Goal: Task Accomplishment & Management: Use online tool/utility

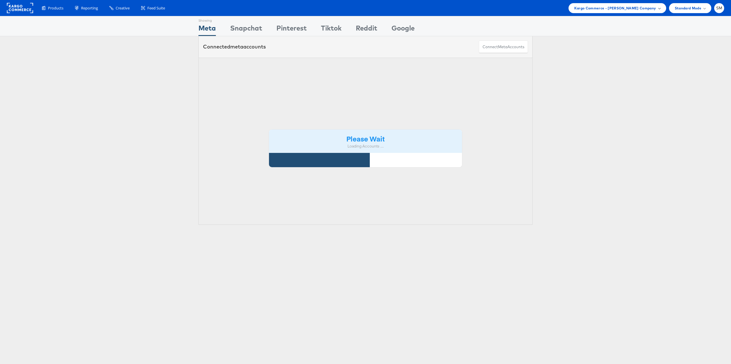
click at [607, 10] on span "Kargo Commerce - Stephen Millea Company" at bounding box center [615, 8] width 82 height 6
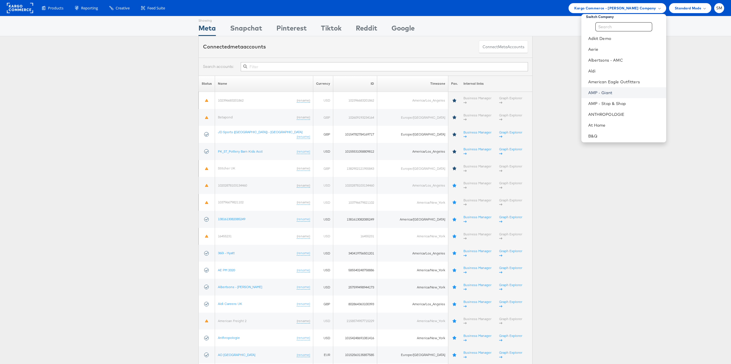
scroll to position [1, 0]
click at [605, 31] on input "text" at bounding box center [623, 30] width 57 height 9
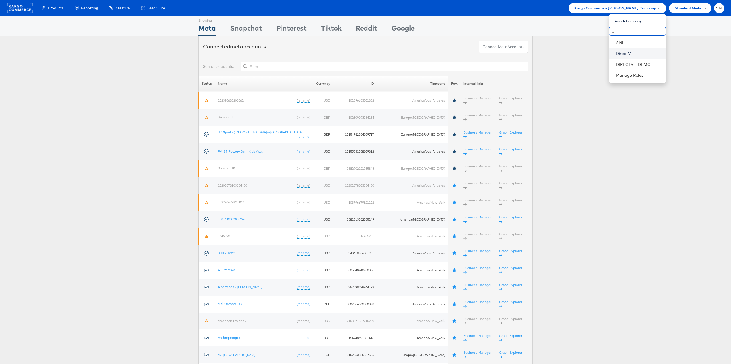
type input "di"
click at [622, 52] on link "DirecTV" at bounding box center [639, 54] width 46 height 6
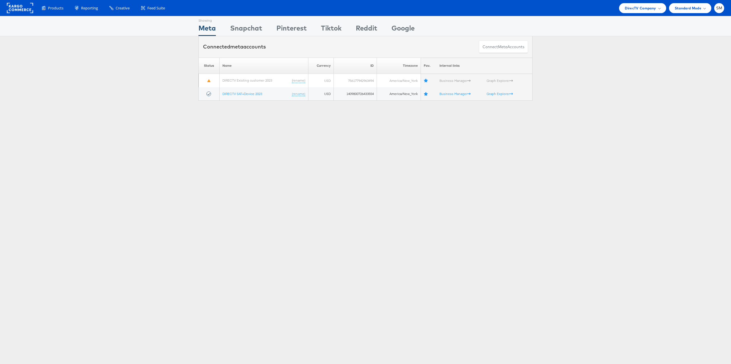
click at [124, 69] on div "Please Wait Loading Accounts .... Status Name Currency ID Timezone Fav. Interna…" at bounding box center [365, 79] width 731 height 43
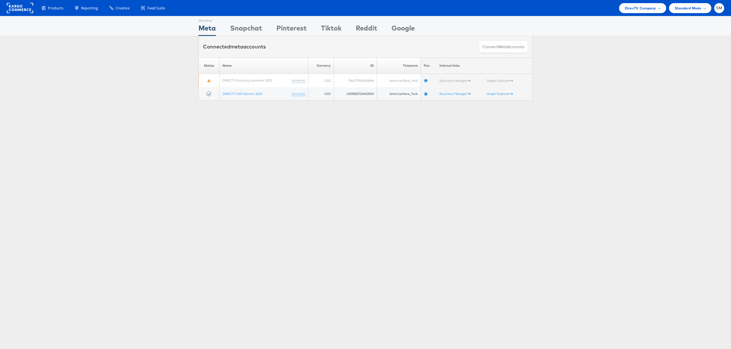
click at [167, 55] on div "Connected meta accounts Connect meta Accounts" at bounding box center [365, 46] width 731 height 21
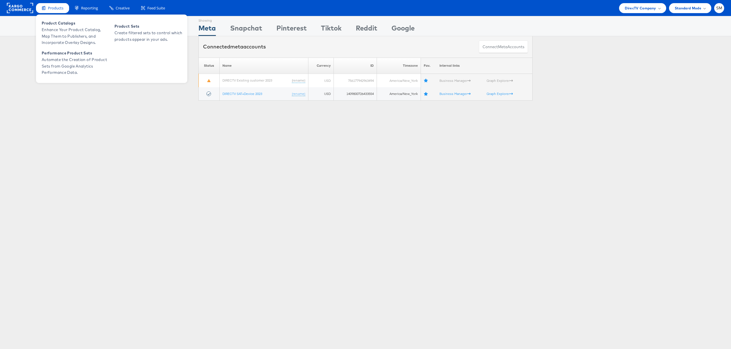
click at [52, 9] on span "Products" at bounding box center [55, 7] width 15 height 5
click at [68, 36] on span "Enhance Your Product Catalog, Map Them to Publishers, and Incorporate Overlay D…" at bounding box center [76, 36] width 68 height 19
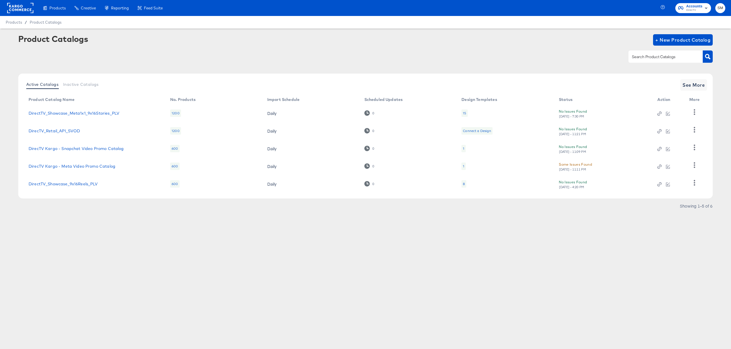
click at [138, 205] on div "Showing 1–5 of 6" at bounding box center [365, 208] width 694 height 9
click at [92, 166] on link "DirecTV Kargo - Meta Video Promo Catalog" at bounding box center [72, 166] width 87 height 5
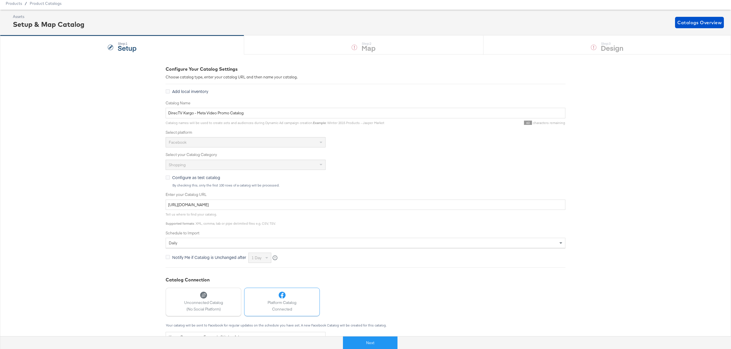
scroll to position [23, 0]
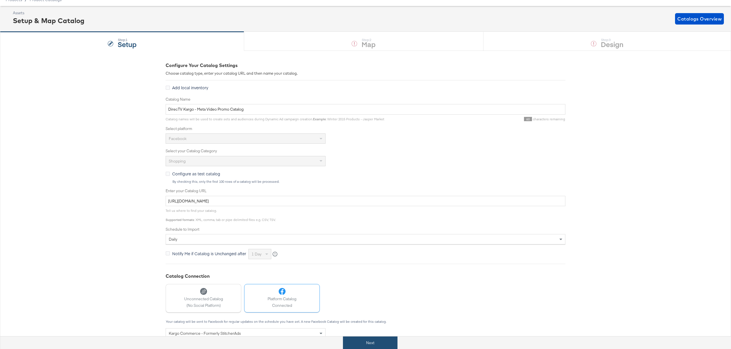
click at [363, 342] on button "Next" at bounding box center [370, 343] width 55 height 13
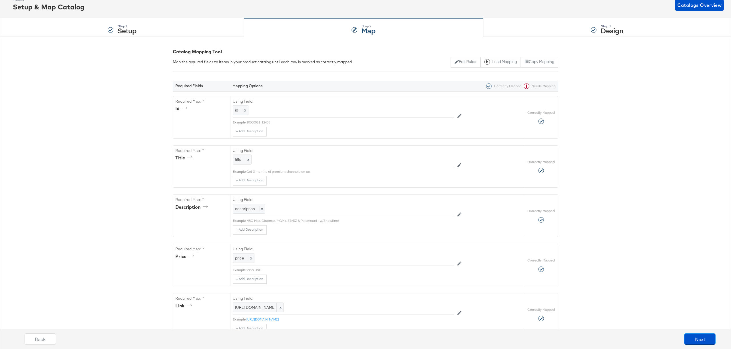
scroll to position [0, 0]
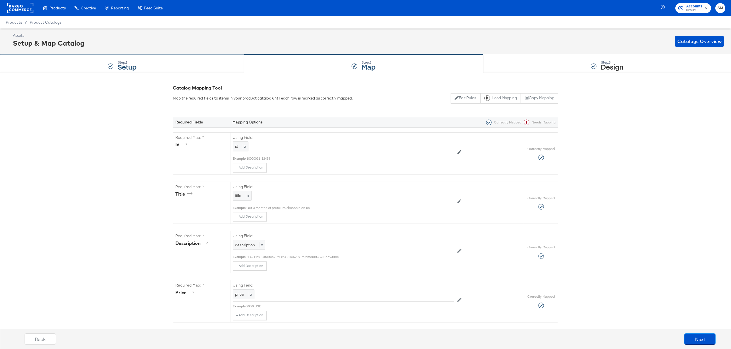
click at [184, 61] on div "Step: 1 Setup" at bounding box center [122, 64] width 244 height 19
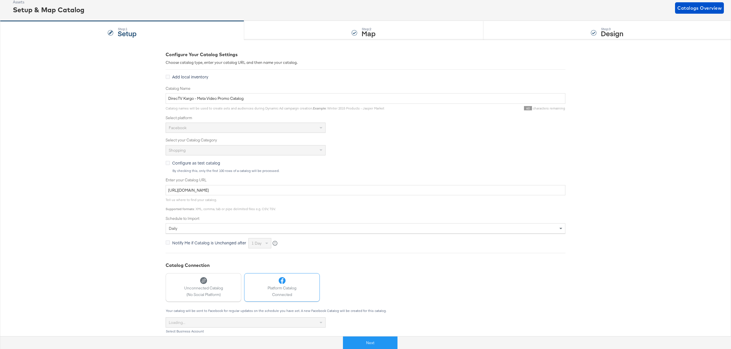
scroll to position [36, 0]
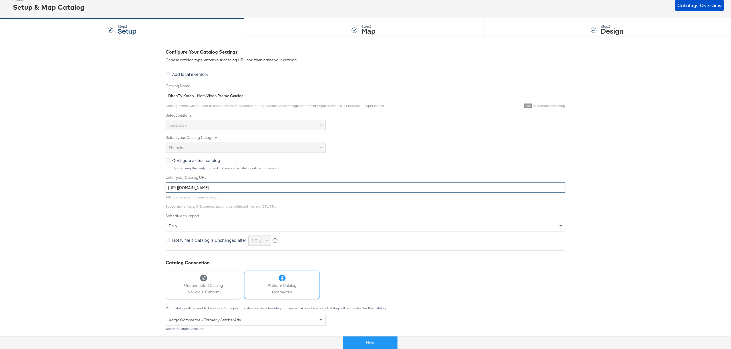
click at [245, 189] on input "[URL][DOMAIN_NAME]" at bounding box center [366, 188] width 400 height 11
click at [374, 343] on button "Next" at bounding box center [370, 343] width 55 height 13
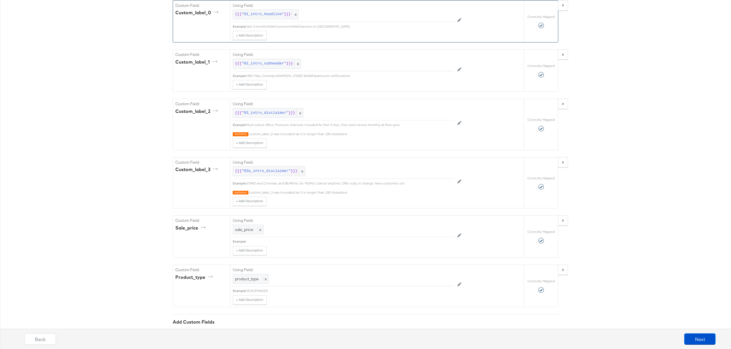
scroll to position [1073, 0]
